Goal: Navigation & Orientation: Go to known website

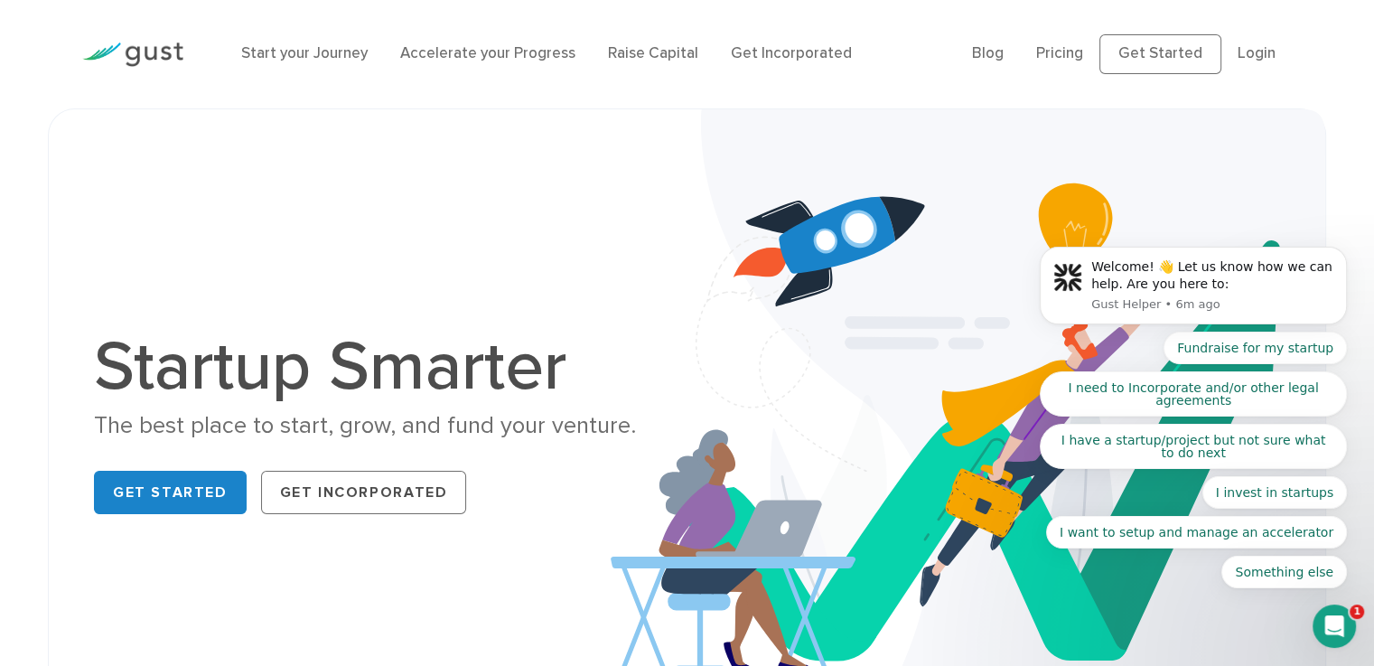
click at [209, 339] on h1 "Startup Smarter" at bounding box center [383, 366] width 579 height 69
click at [196, 342] on h1 "Startup Smarter" at bounding box center [383, 366] width 579 height 69
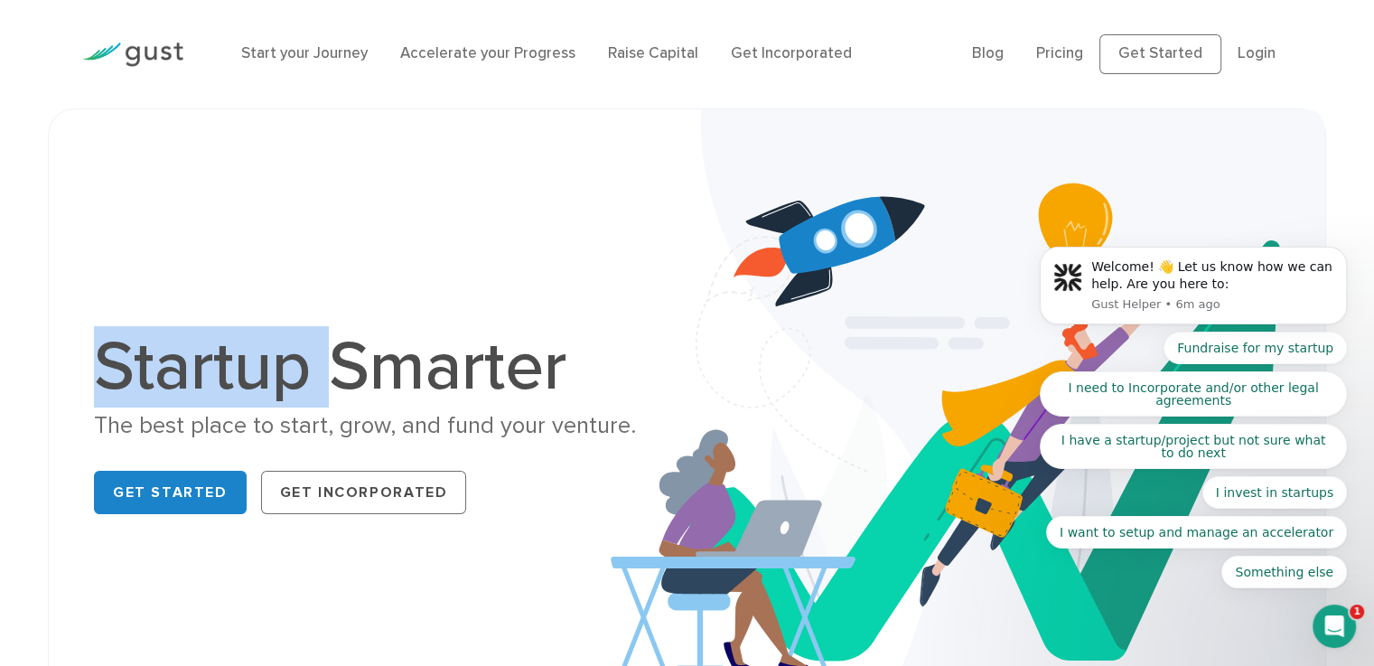
click at [196, 342] on h1 "Startup Smarter" at bounding box center [383, 366] width 579 height 69
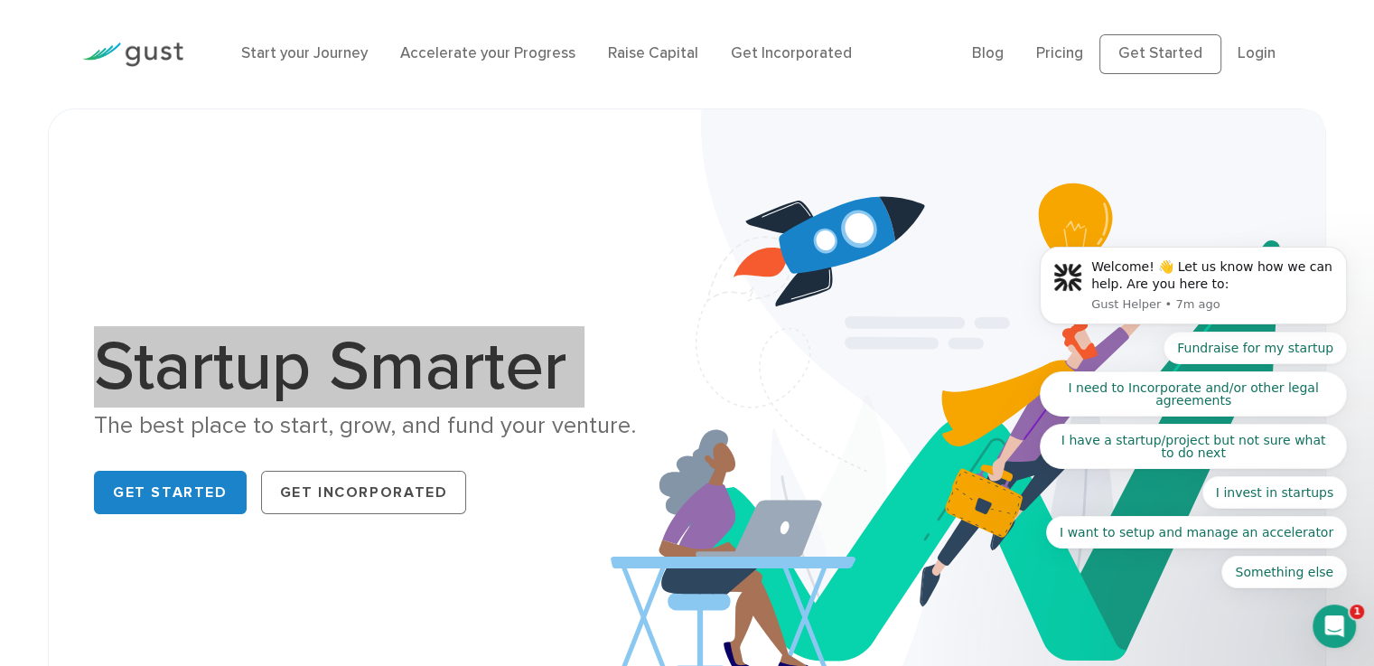
click at [1156, 41] on body "Welcome! 👋 Let us know how we can help. Are you here to: Gust Helper • 7m ago F…" at bounding box center [1193, 292] width 347 height 636
click at [1154, 64] on body "Welcome! 👋 Let us know how we can help. Are you here to: Gust Helper • 7m ago F…" at bounding box center [1193, 292] width 347 height 636
click at [1152, 54] on body "Welcome! 👋 Let us know how we can help. Are you here to: Gust Helper • 7m ago F…" at bounding box center [1193, 292] width 347 height 636
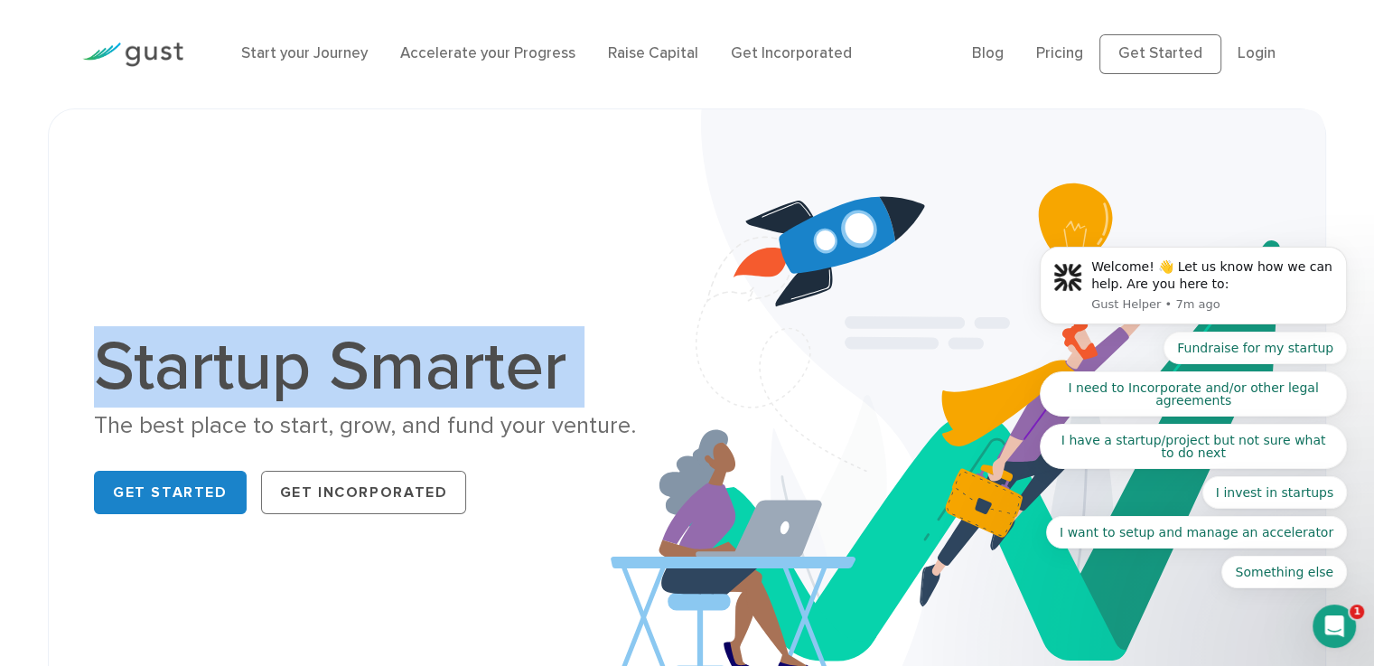
click at [912, 230] on img at bounding box center [968, 427] width 715 height 636
click at [674, 144] on img at bounding box center [968, 427] width 715 height 636
drag, startPoint x: 674, startPoint y: 144, endPoint x: 641, endPoint y: 172, distance: 43.6
click at [668, 147] on img at bounding box center [968, 427] width 715 height 636
click at [441, 392] on h1 "Startup Smarter" at bounding box center [383, 366] width 579 height 69
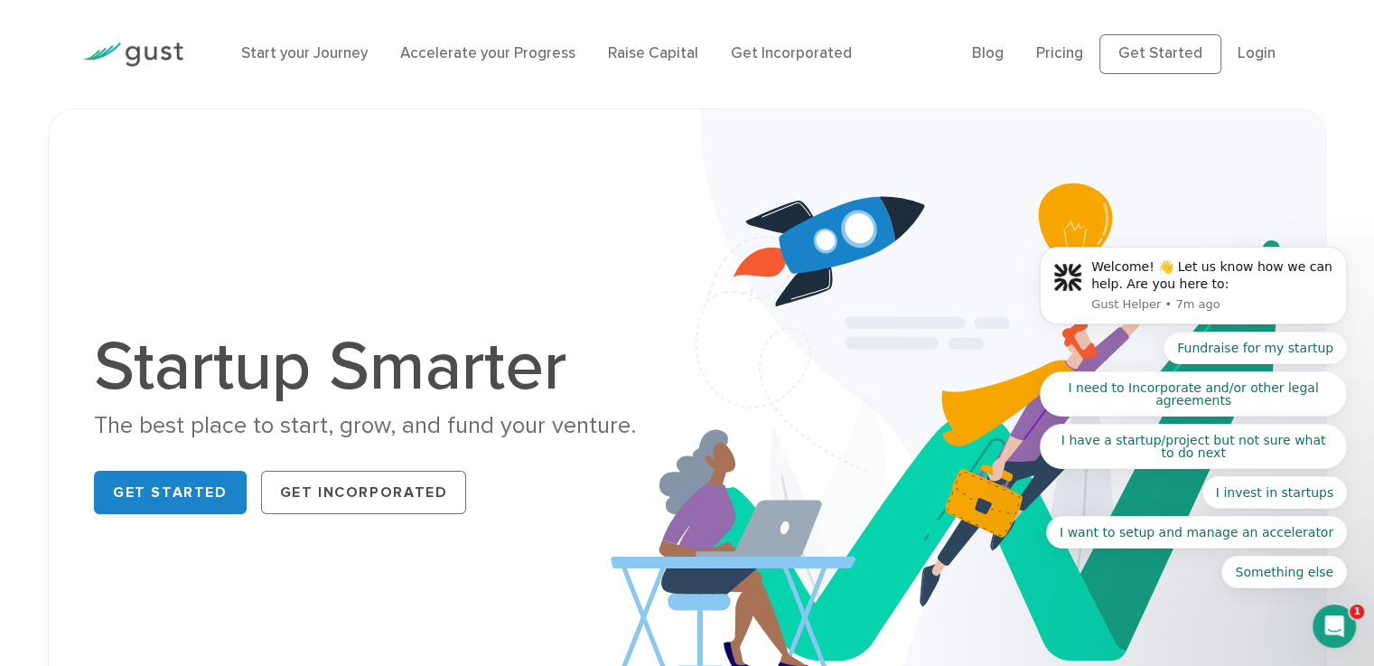
click at [443, 383] on h1 "Startup Smarter" at bounding box center [383, 366] width 579 height 69
click at [1161, 54] on body "Welcome! 👋 Let us know how we can help. Are you here to: Gust Helper • 7m ago F…" at bounding box center [1193, 292] width 347 height 636
click at [1061, 53] on body "Welcome! 👋 Let us know how we can help. Are you here to: Gust Helper • 7m ago F…" at bounding box center [1193, 292] width 347 height 636
click at [1295, 39] on body "Welcome! 👋 Let us know how we can help. Are you here to: Gust Helper • 7m ago F…" at bounding box center [1193, 292] width 347 height 636
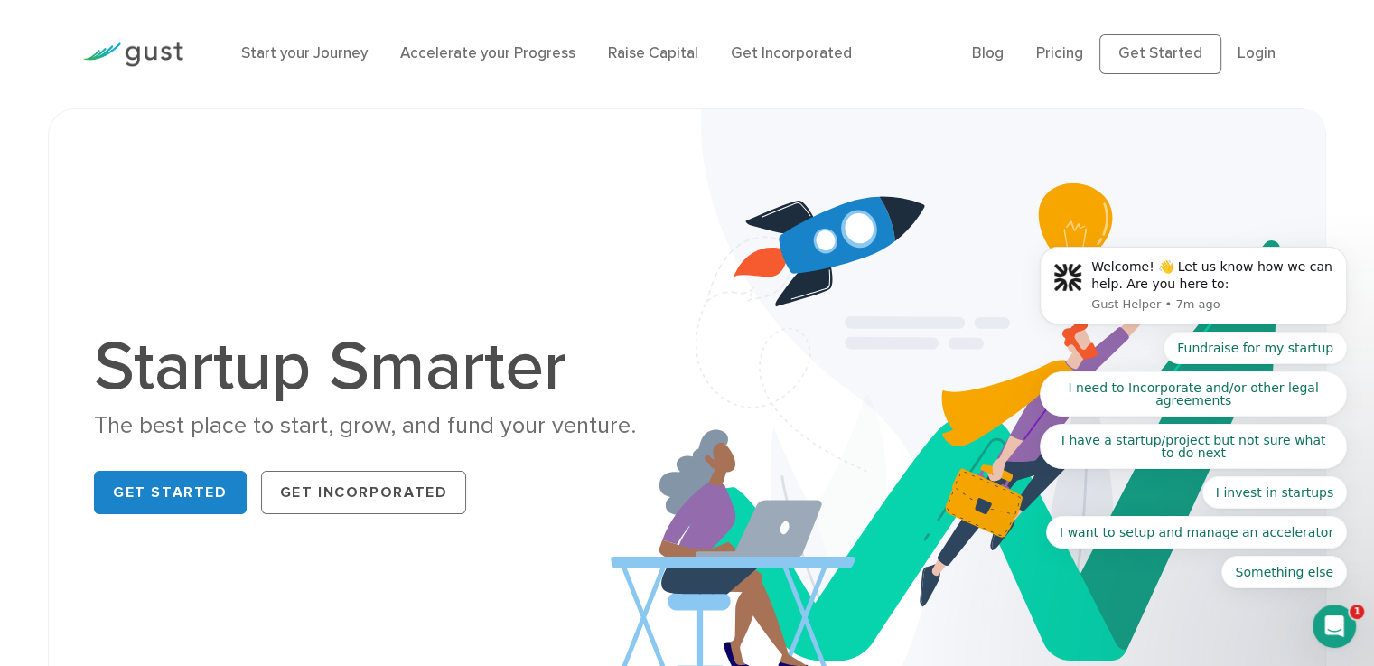
click at [1258, 50] on body "Welcome! 👋 Let us know how we can help. Are you here to: Gust Helper • 7m ago F…" at bounding box center [1193, 292] width 347 height 636
click at [1345, 623] on icon "Open Intercom Messenger" at bounding box center [1335, 627] width 30 height 30
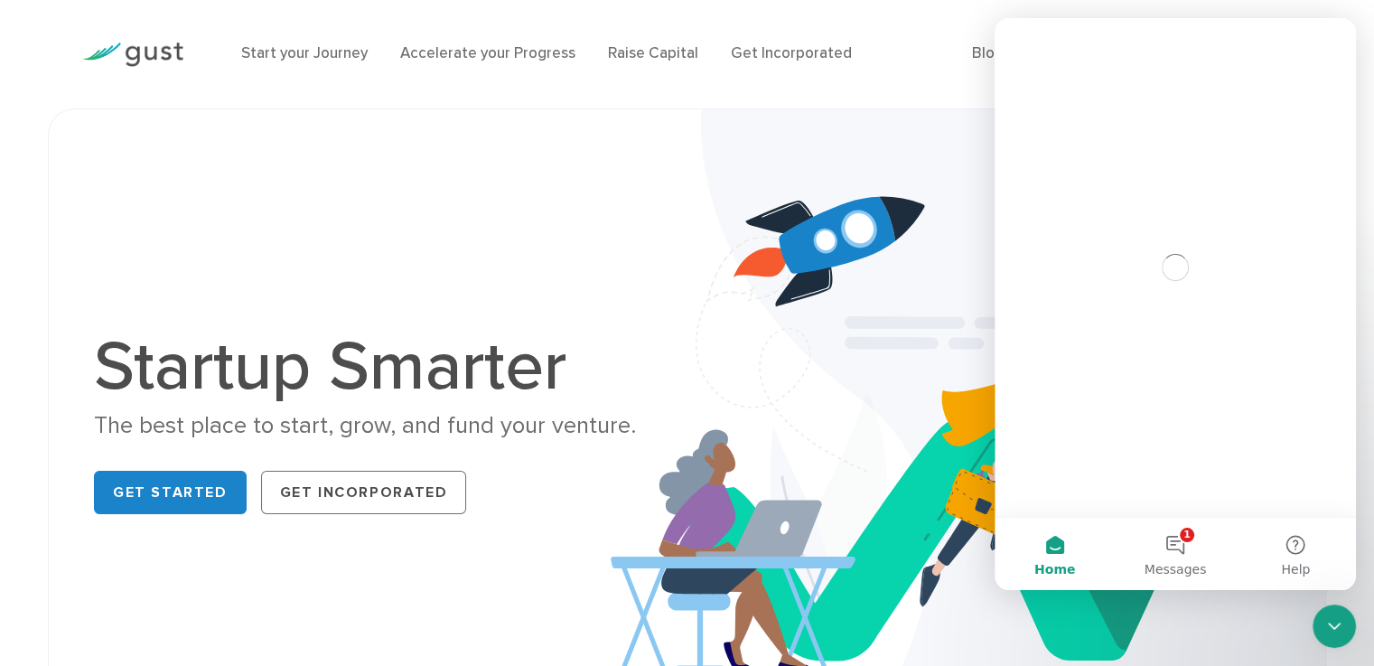
click at [1343, 623] on icon "Close Intercom Messenger" at bounding box center [1335, 626] width 22 height 22
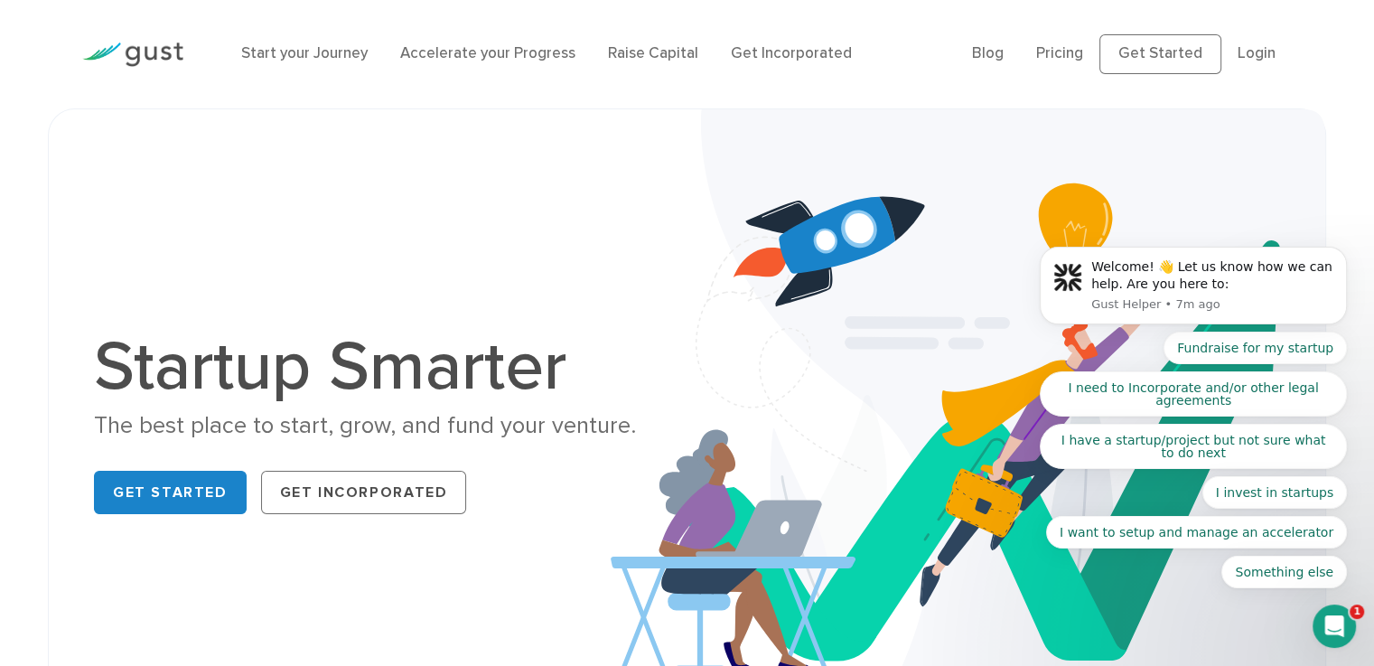
click at [1236, 51] on body "Welcome! 👋 Let us know how we can help. Are you here to: Gust Helper • 7m ago F…" at bounding box center [1193, 292] width 347 height 636
click at [1334, 256] on button "Dismiss notification" at bounding box center [1341, 251] width 23 height 23
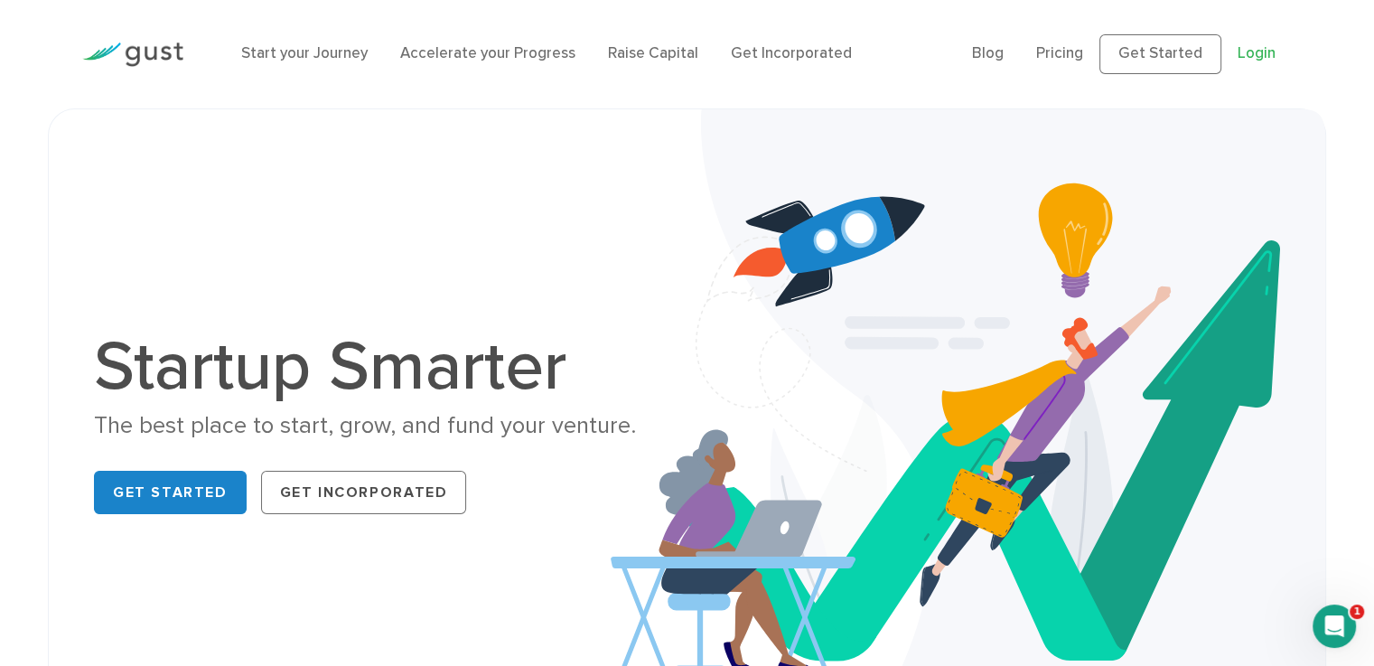
click at [1249, 57] on link "Login" at bounding box center [1257, 53] width 38 height 18
